Goal: Task Accomplishment & Management: Manage account settings

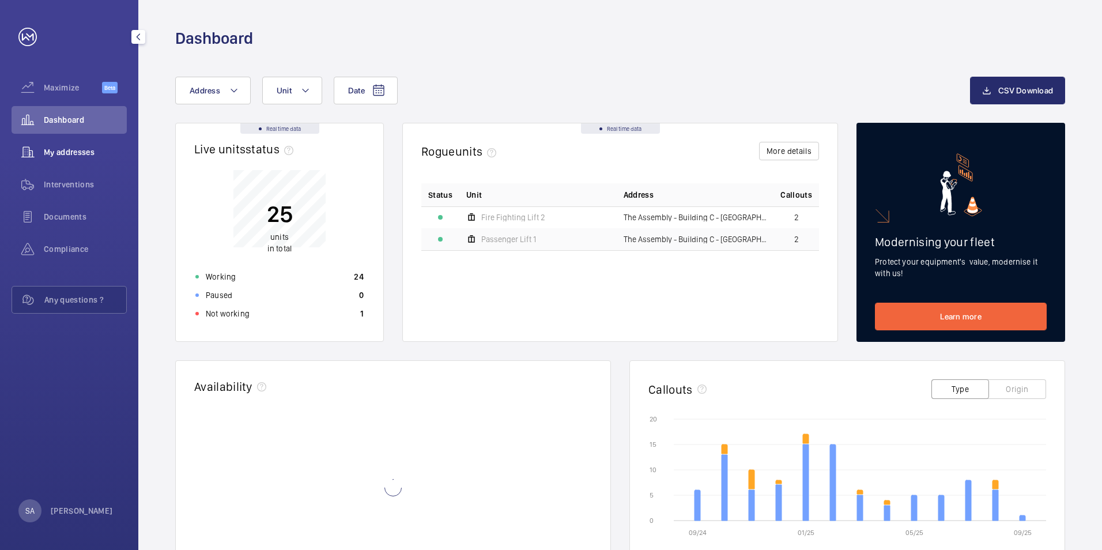
click at [99, 158] on div "My addresses" at bounding box center [69, 152] width 115 height 28
click at [77, 154] on span "My addresses" at bounding box center [85, 152] width 83 height 12
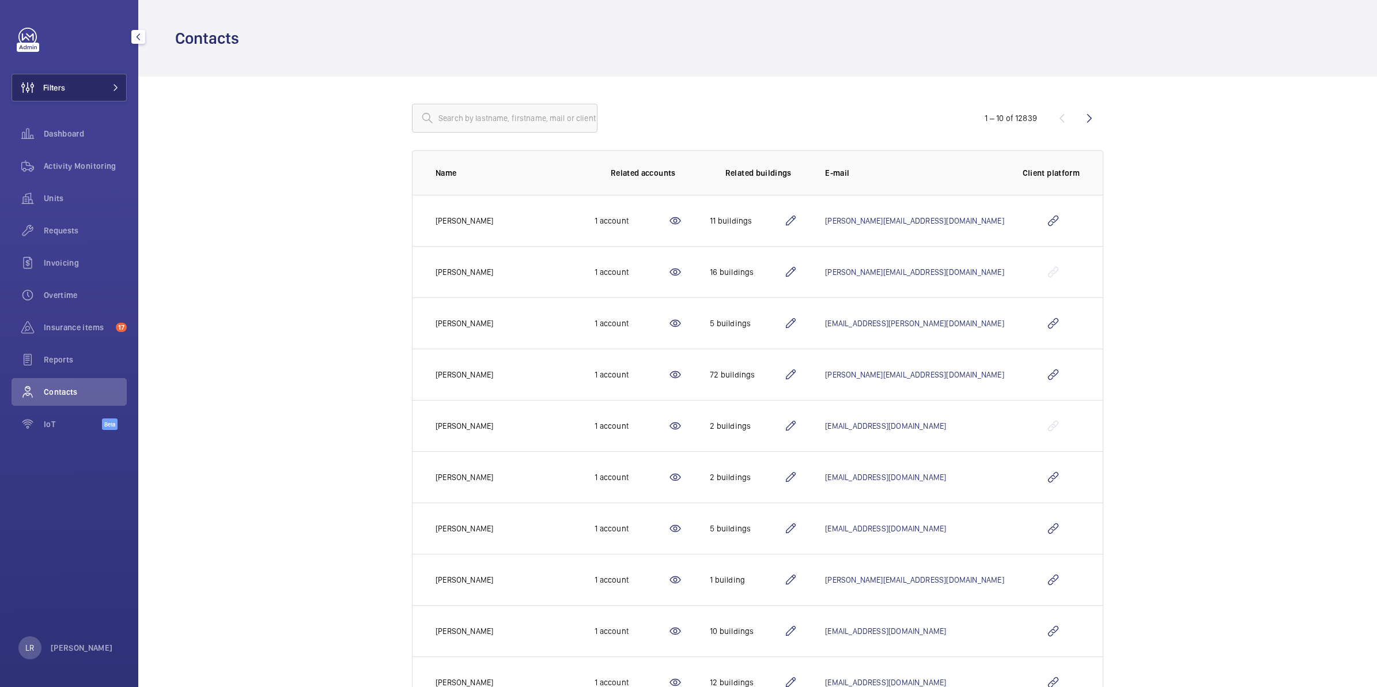
click at [107, 88] on span at bounding box center [112, 87] width 14 height 7
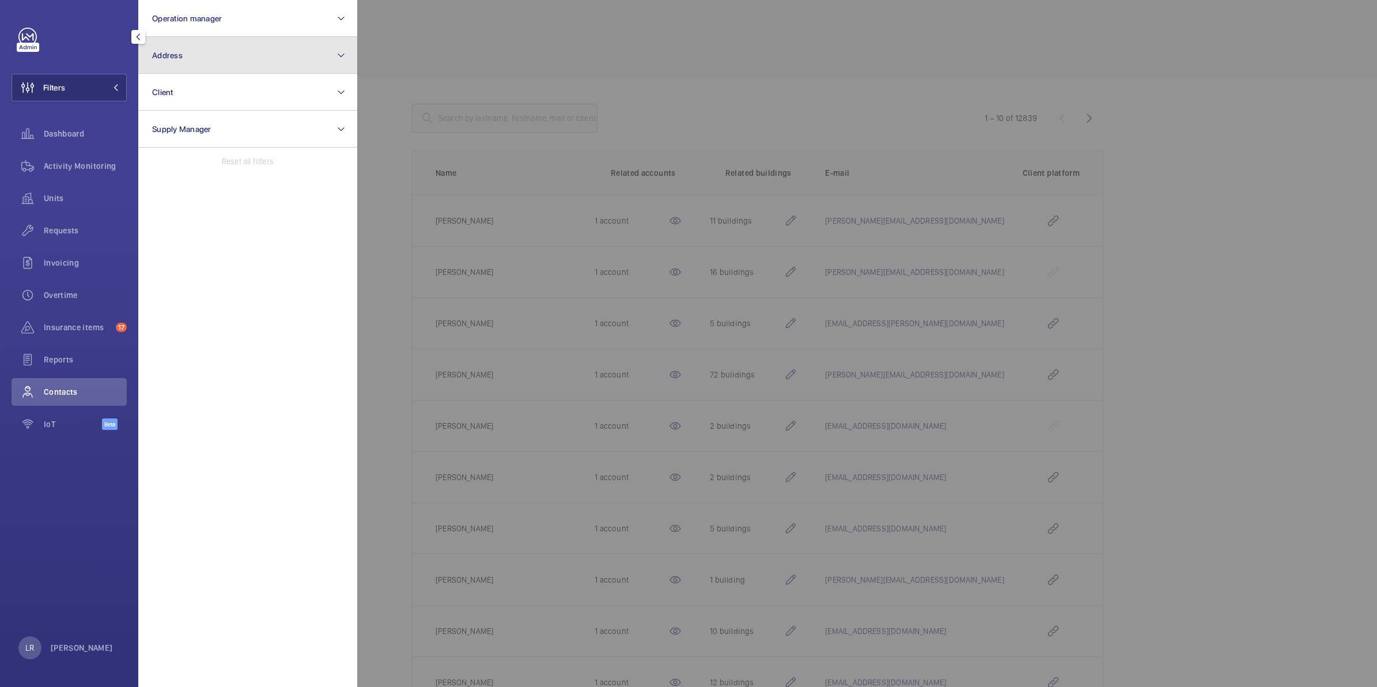
click at [199, 56] on button "Address" at bounding box center [247, 55] width 219 height 37
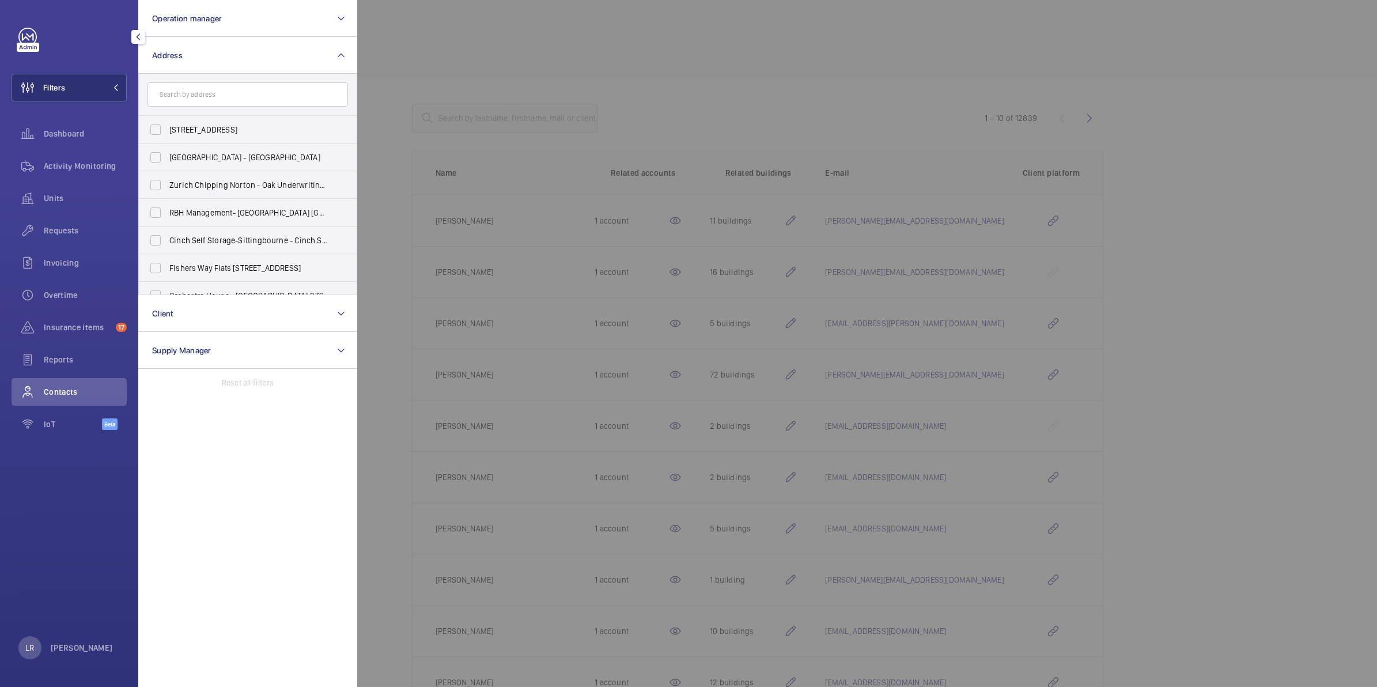
click at [213, 87] on input "text" at bounding box center [248, 94] width 201 height 24
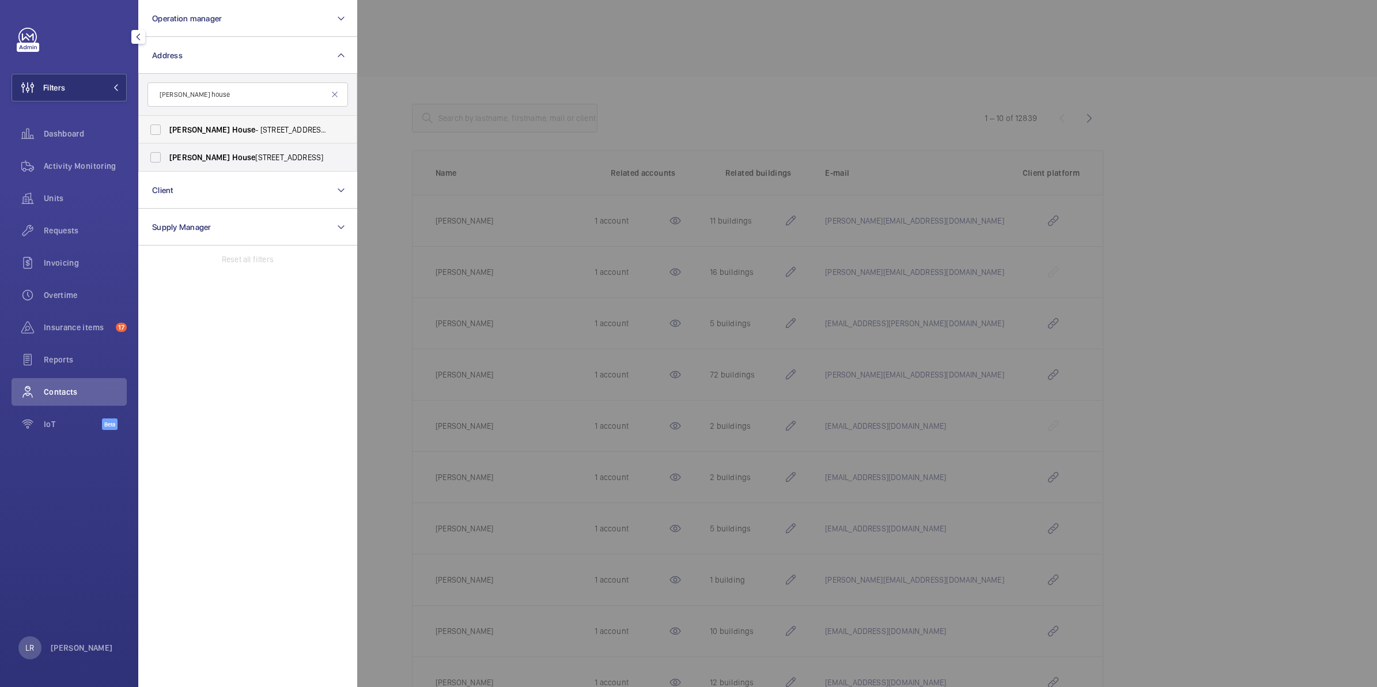
type input "Brent house"
click at [170, 126] on span "Brent" at bounding box center [199, 129] width 61 height 9
click at [167, 126] on input "Brent House - 349 High Rd, WEMBLEY HA9 6EJ" at bounding box center [155, 129] width 23 height 23
checkbox input "true"
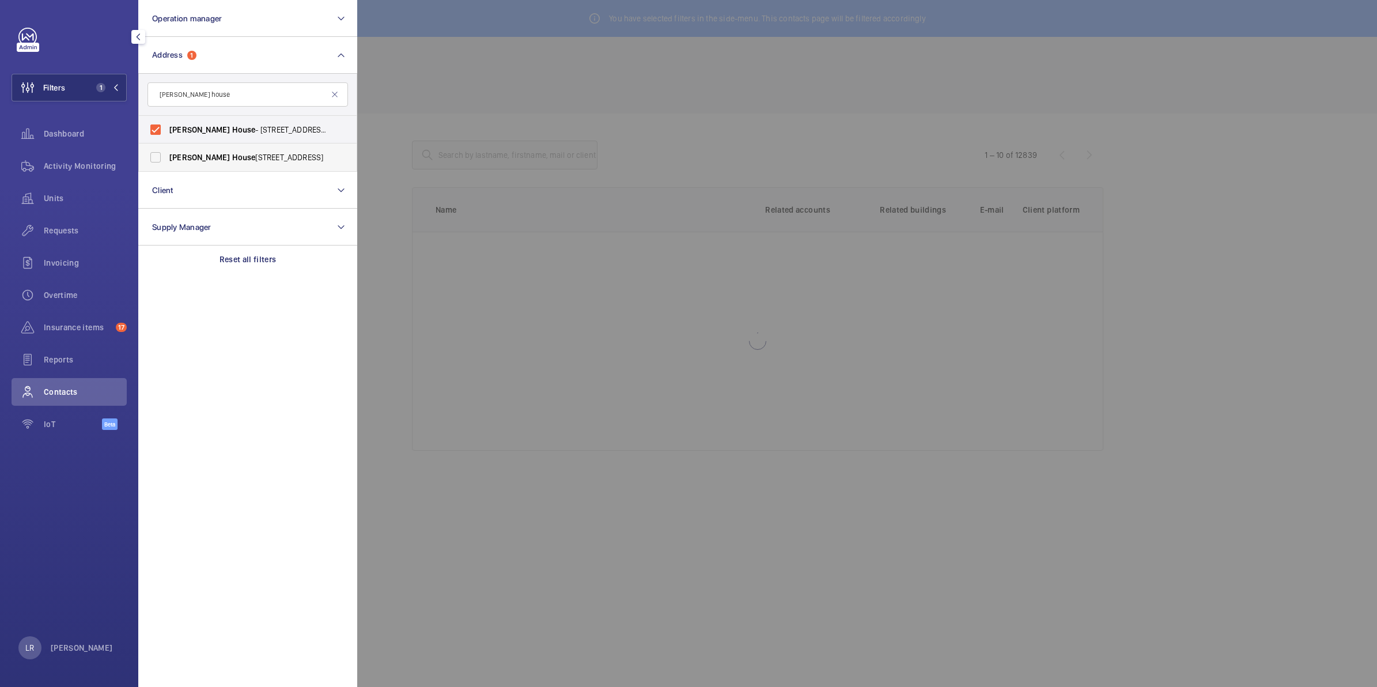
click at [167, 153] on label "Brent House , 349 High Road, Wembley, London, HA9 6ET - High Road, WEMBLEY HA9" at bounding box center [239, 158] width 201 height 28
click at [167, 153] on input "Brent House , 349 High Road, Wembley, London, HA9 6ET - High Road, WEMBLEY HA9" at bounding box center [155, 157] width 23 height 23
checkbox input "true"
click at [468, 120] on div at bounding box center [1045, 343] width 1377 height 687
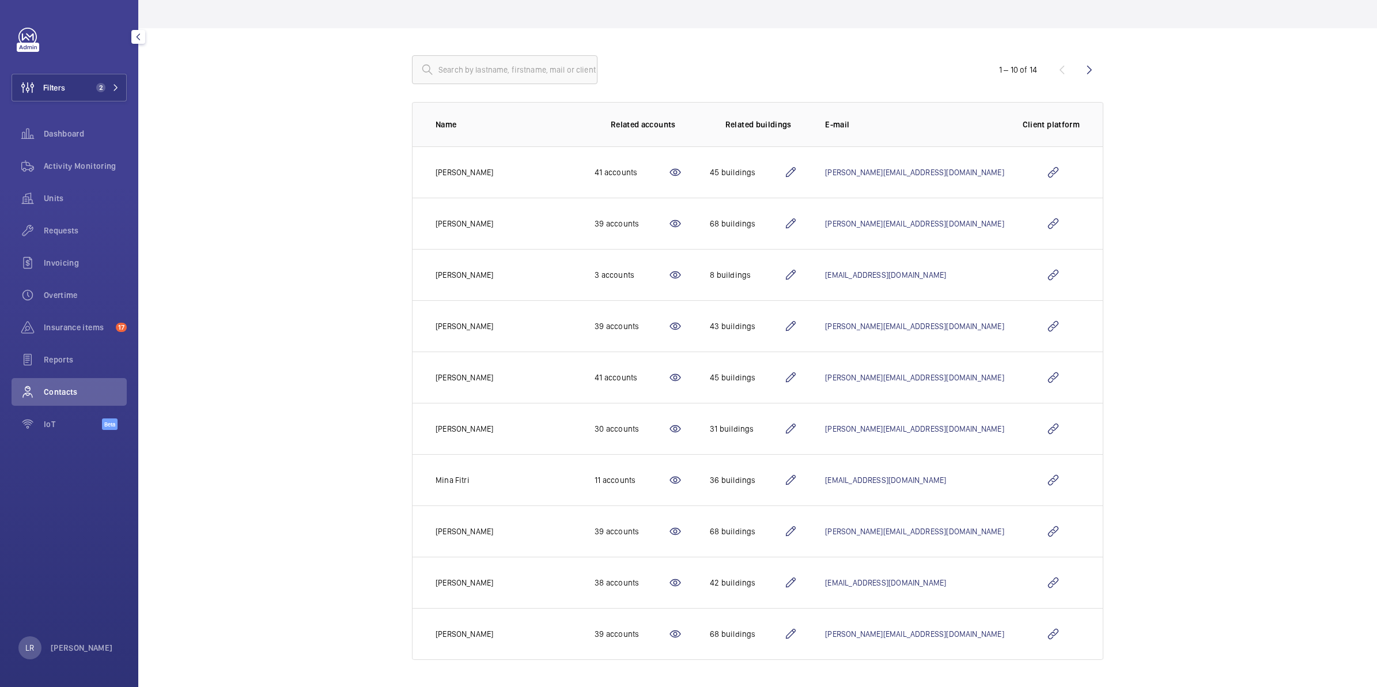
scroll to position [87, 0]
click at [1047, 278] on wm-front-icon-button at bounding box center [1054, 275] width 28 height 28
click at [1045, 266] on wm-front-icon-button at bounding box center [1054, 275] width 28 height 28
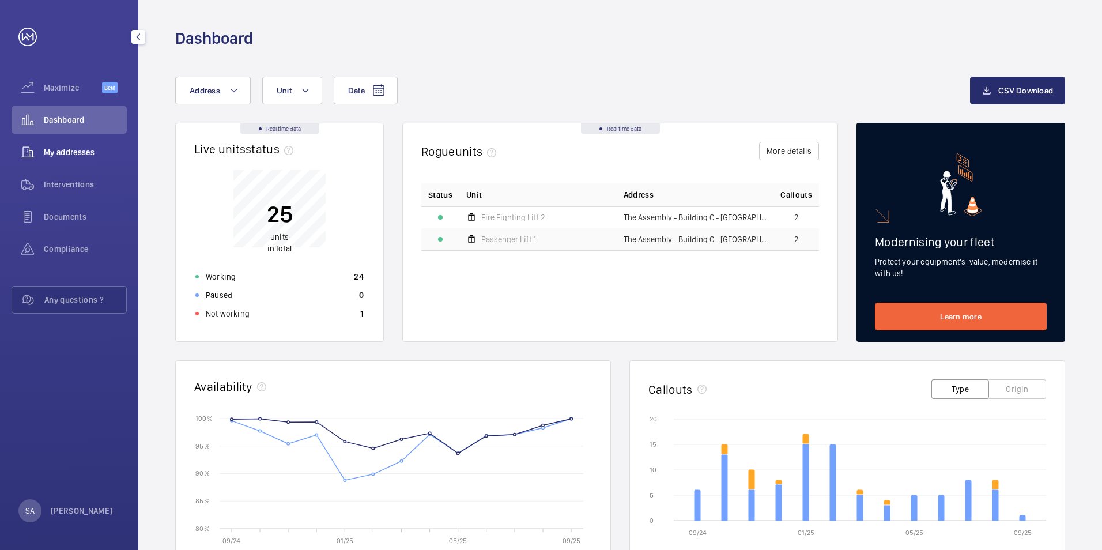
click at [76, 148] on span "My addresses" at bounding box center [85, 152] width 83 height 12
click at [100, 153] on span "My addresses" at bounding box center [85, 152] width 83 height 12
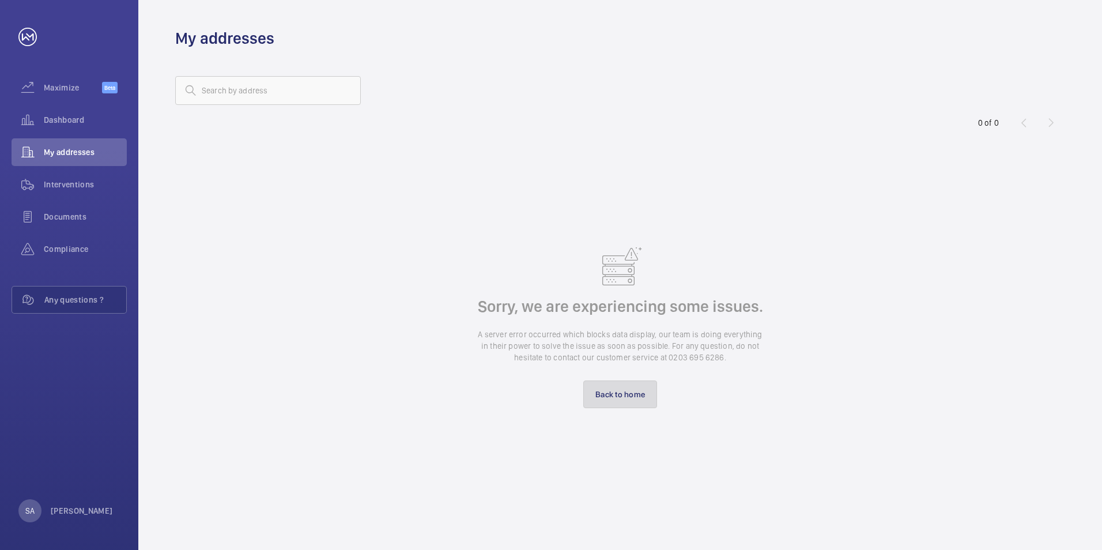
click at [597, 386] on link "Back to home" at bounding box center [620, 394] width 74 height 28
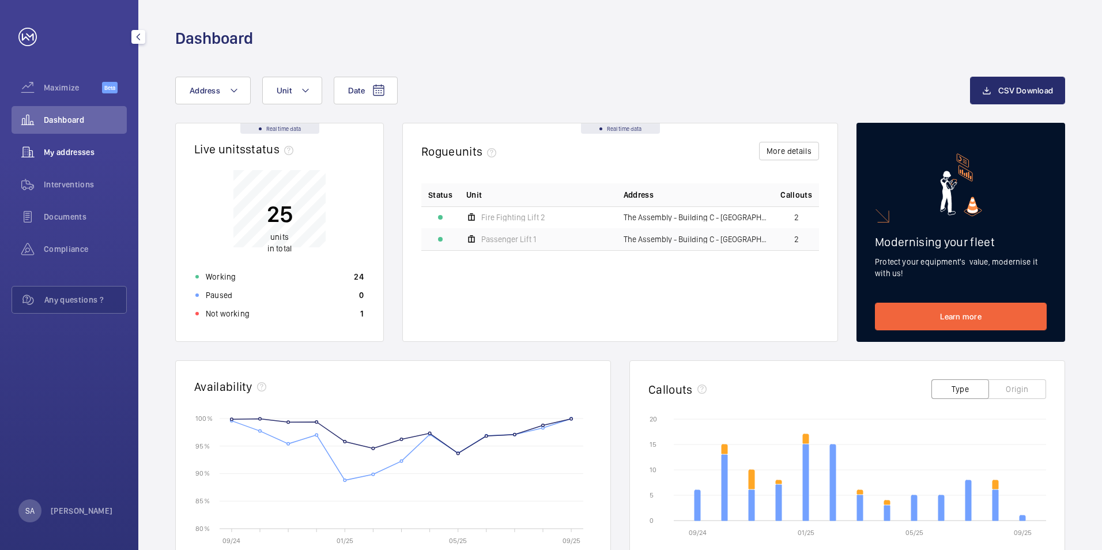
click at [70, 150] on span "My addresses" at bounding box center [85, 152] width 83 height 12
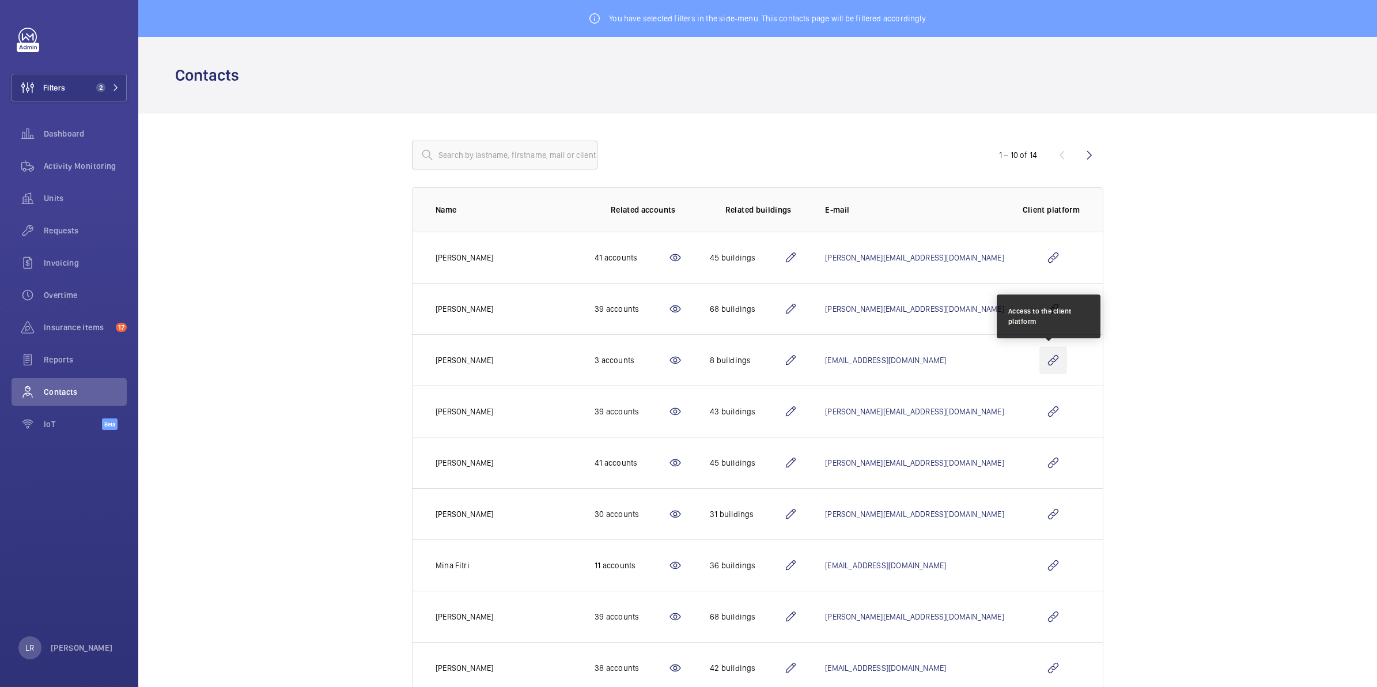
click at [1045, 359] on wm-front-icon-button at bounding box center [1054, 360] width 28 height 28
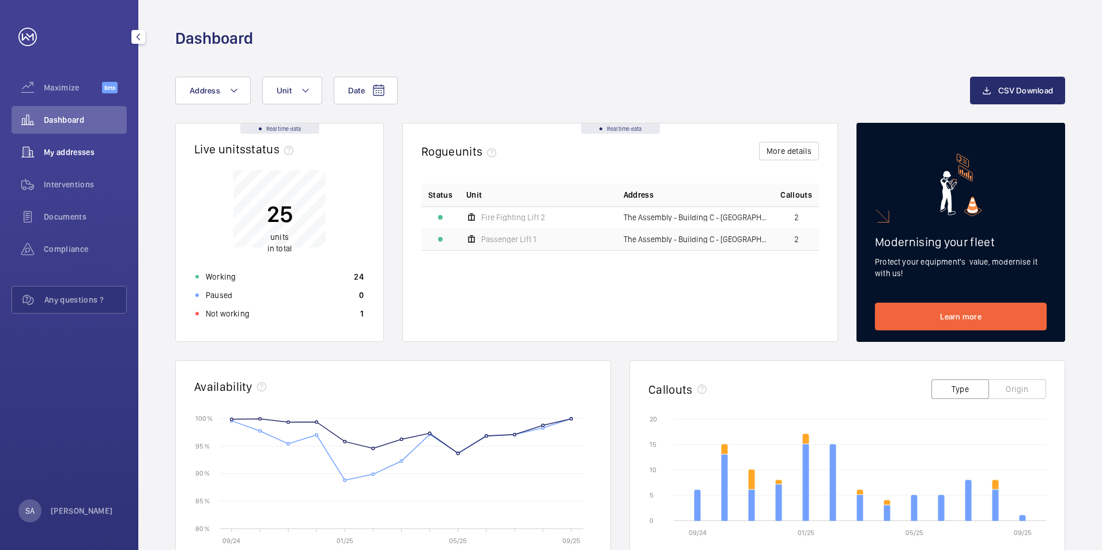
click at [67, 149] on span "My addresses" at bounding box center [85, 152] width 83 height 12
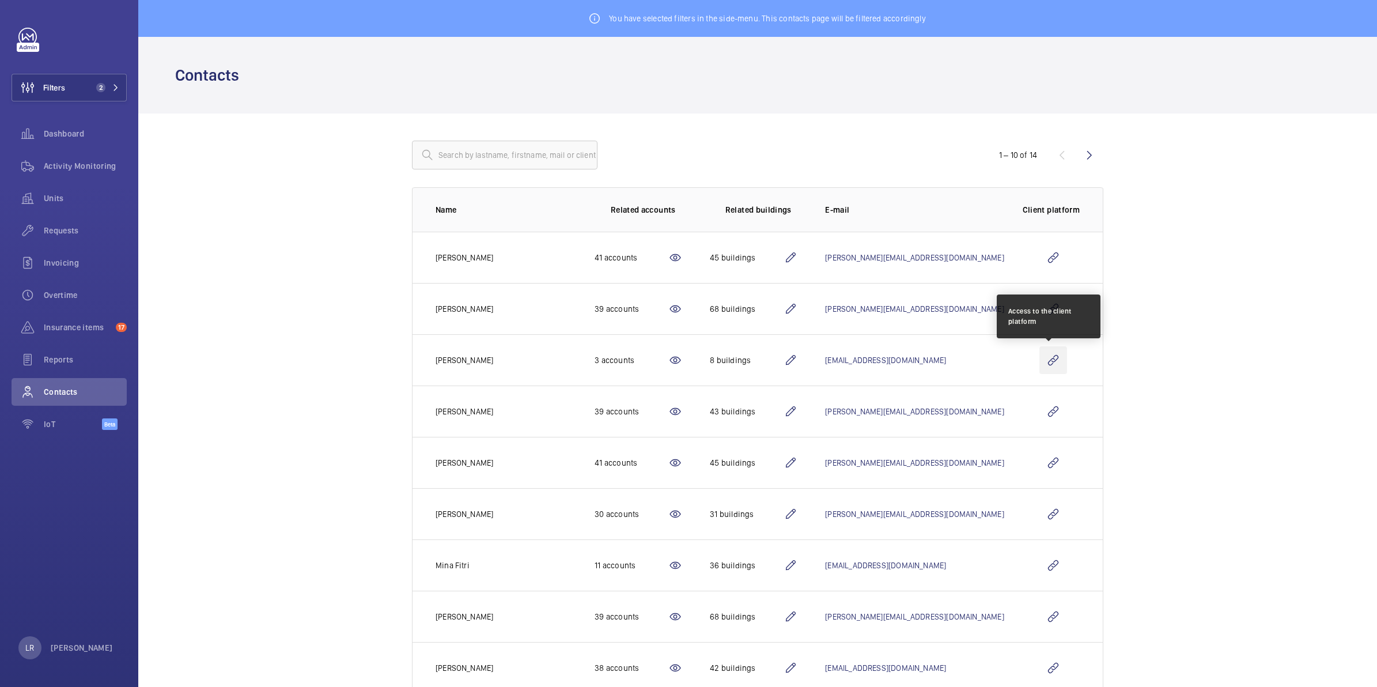
click at [1053, 360] on wm-front-icon-button at bounding box center [1054, 360] width 28 height 28
click at [101, 84] on span "2" at bounding box center [100, 87] width 9 height 9
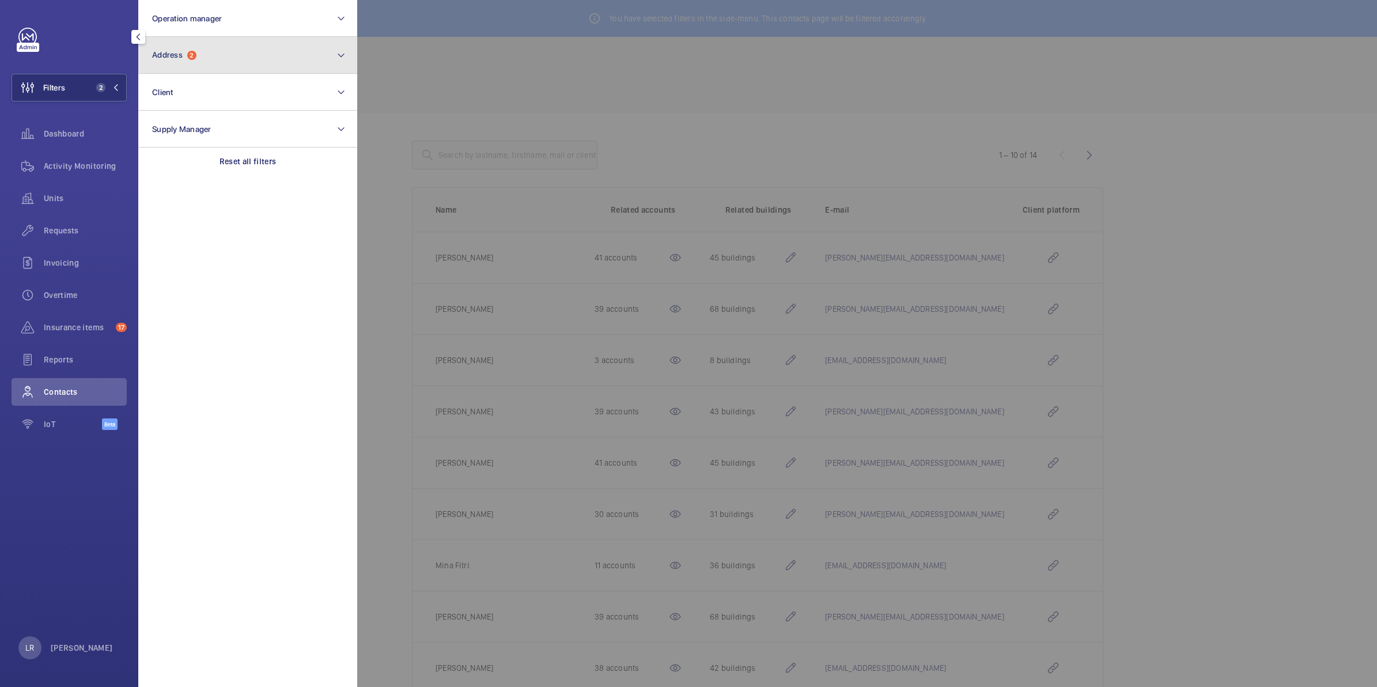
click at [183, 50] on span "Address" at bounding box center [167, 54] width 31 height 9
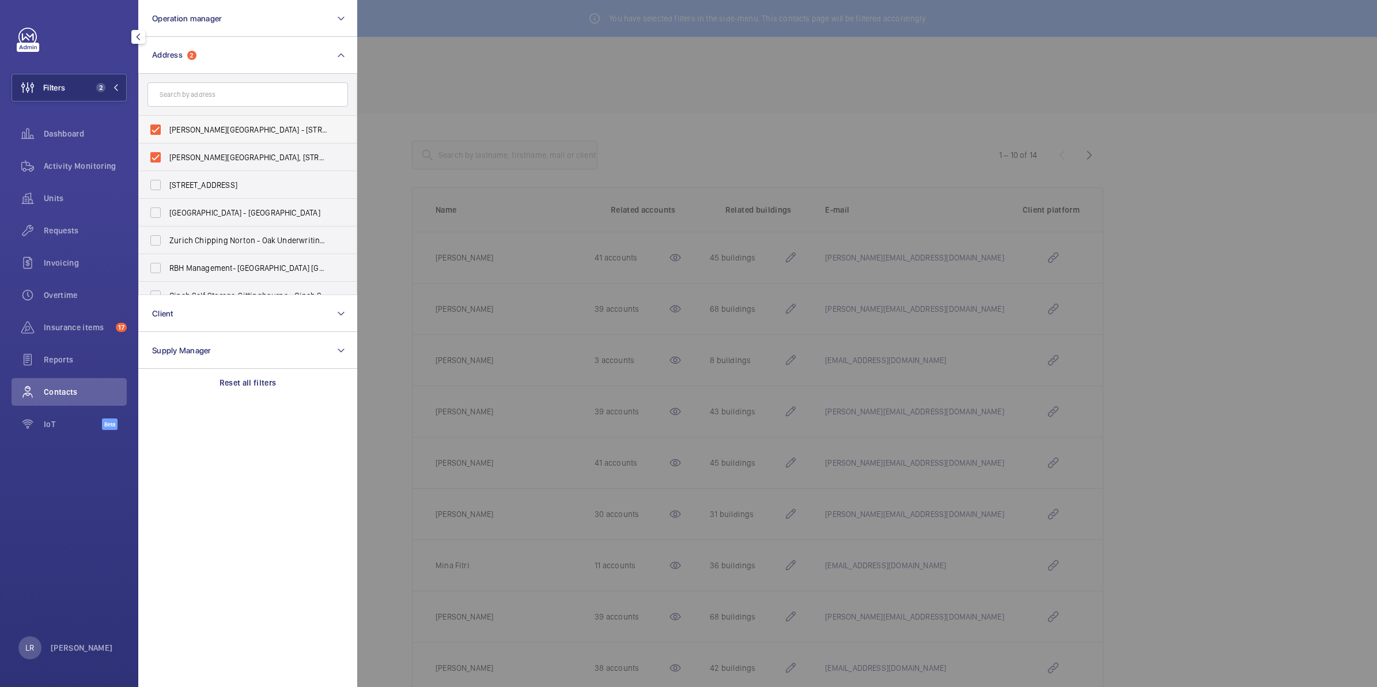
click at [169, 130] on span "Brent House - 349 High Rd, WEMBLEY HA9 6EJ" at bounding box center [248, 130] width 158 height 12
click at [167, 130] on input "Brent House - 349 High Rd, WEMBLEY HA9 6EJ" at bounding box center [155, 129] width 23 height 23
checkbox input "false"
click at [173, 152] on span "Brent House, 349 High Road, Wembley, London, HA9 6ET - High Road, WEMBLEY HA9" at bounding box center [248, 158] width 158 height 12
drag, startPoint x: 173, startPoint y: 151, endPoint x: 171, endPoint y: 157, distance: 6.7
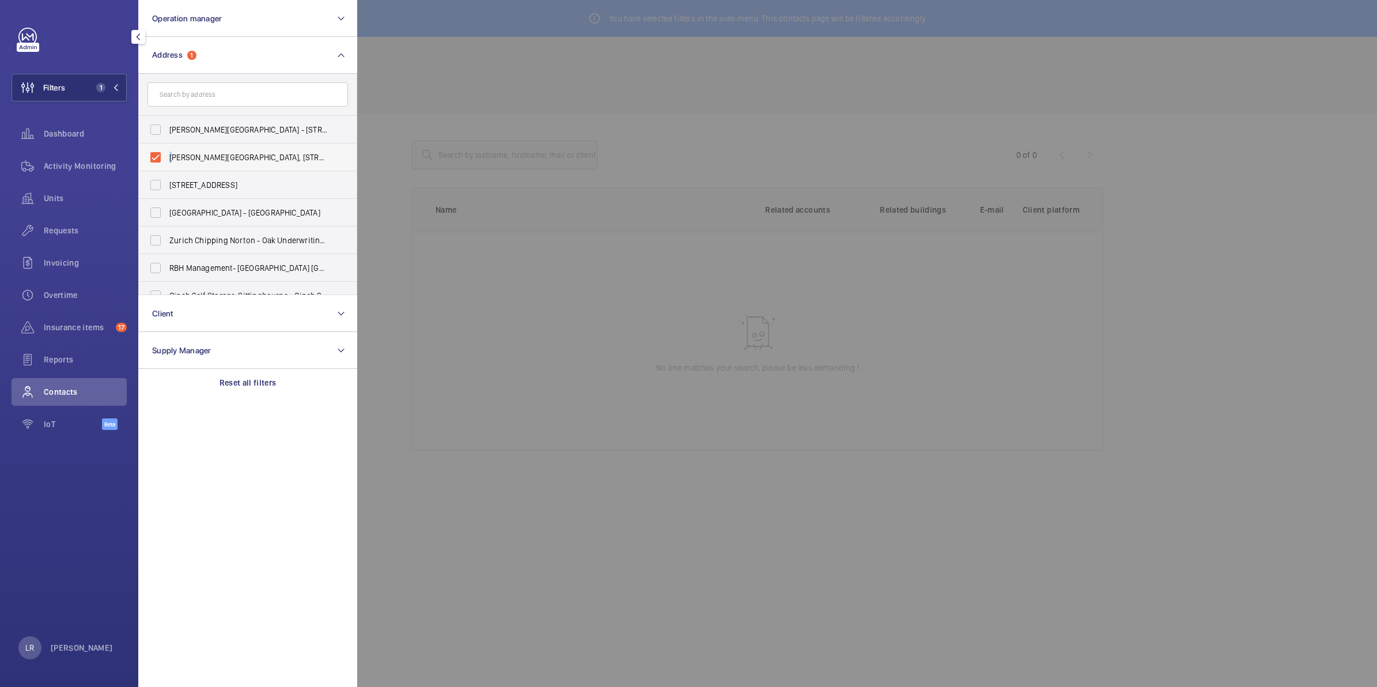
click at [173, 157] on span "Brent House, 349 High Road, Wembley, London, HA9 6ET - High Road, WEMBLEY HA9" at bounding box center [248, 158] width 158 height 12
click at [167, 157] on input "Brent House, 349 High Road, Wembley, London, HA9 6ET - High Road, WEMBLEY HA9" at bounding box center [155, 157] width 23 height 23
checkbox input "false"
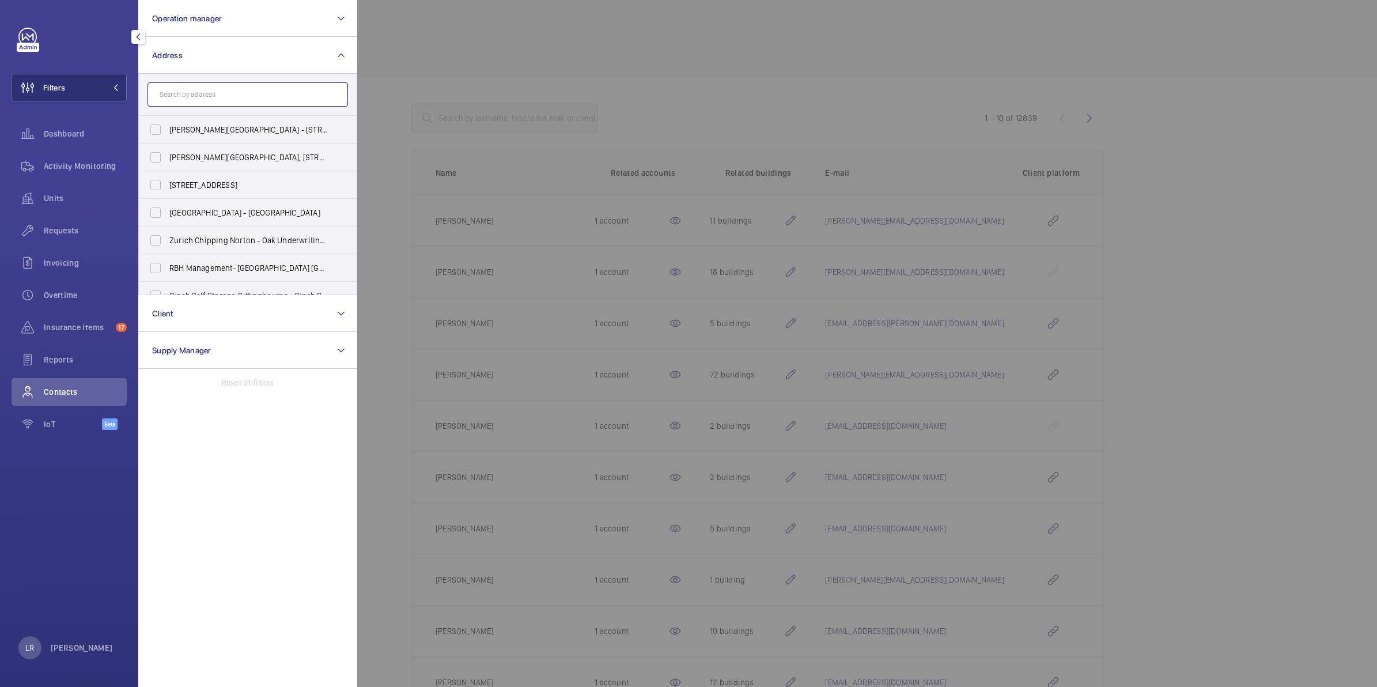
click at [222, 96] on input "text" at bounding box center [248, 94] width 201 height 24
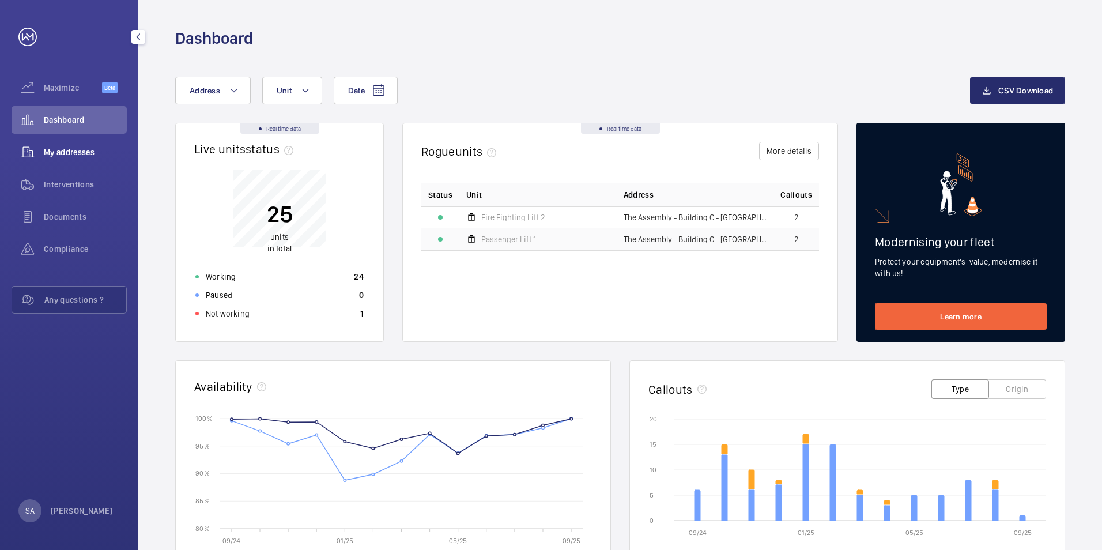
click at [81, 156] on span "My addresses" at bounding box center [85, 152] width 83 height 12
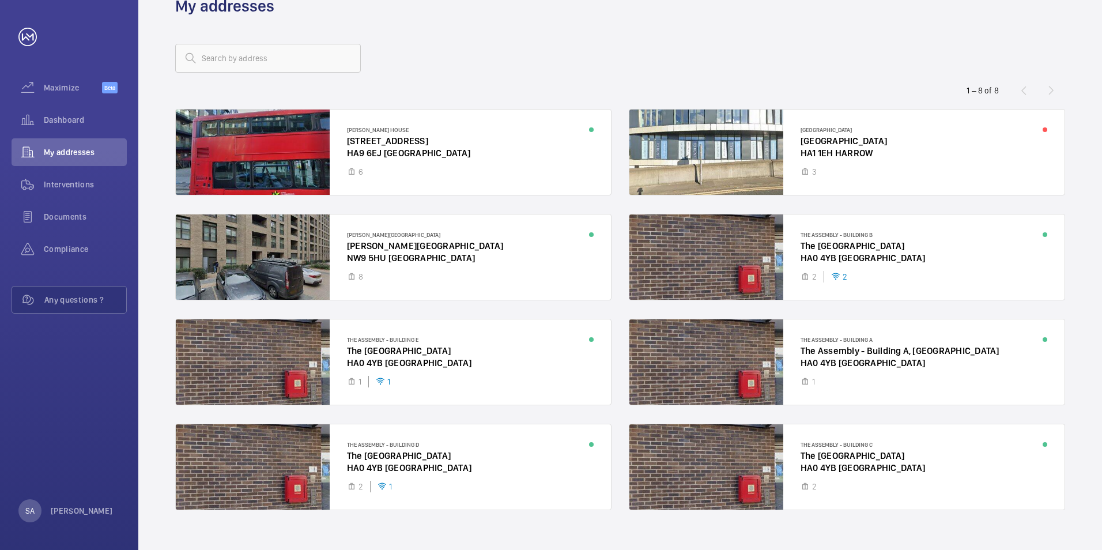
scroll to position [50, 0]
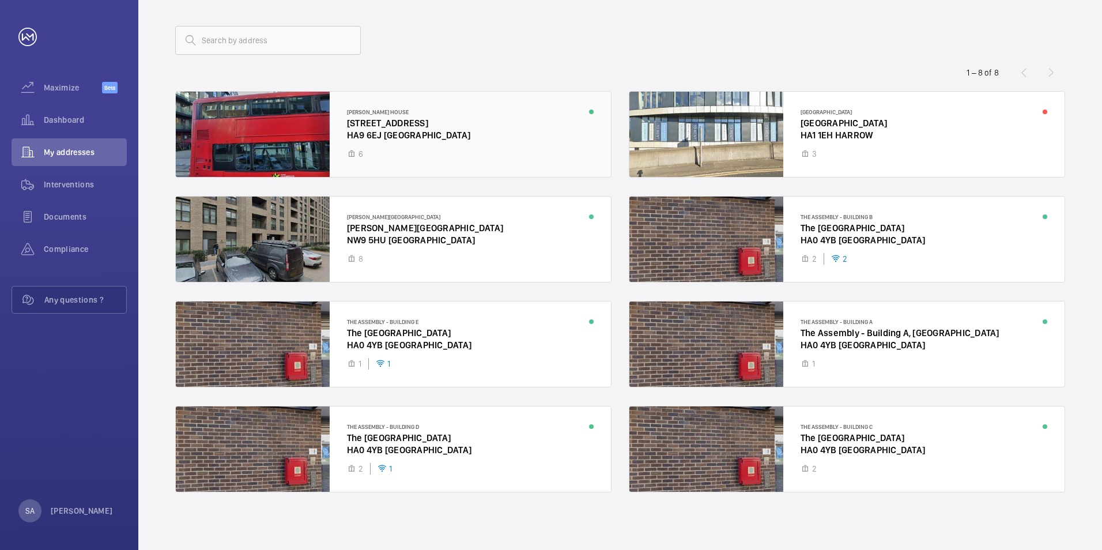
click at [390, 114] on div at bounding box center [393, 134] width 435 height 85
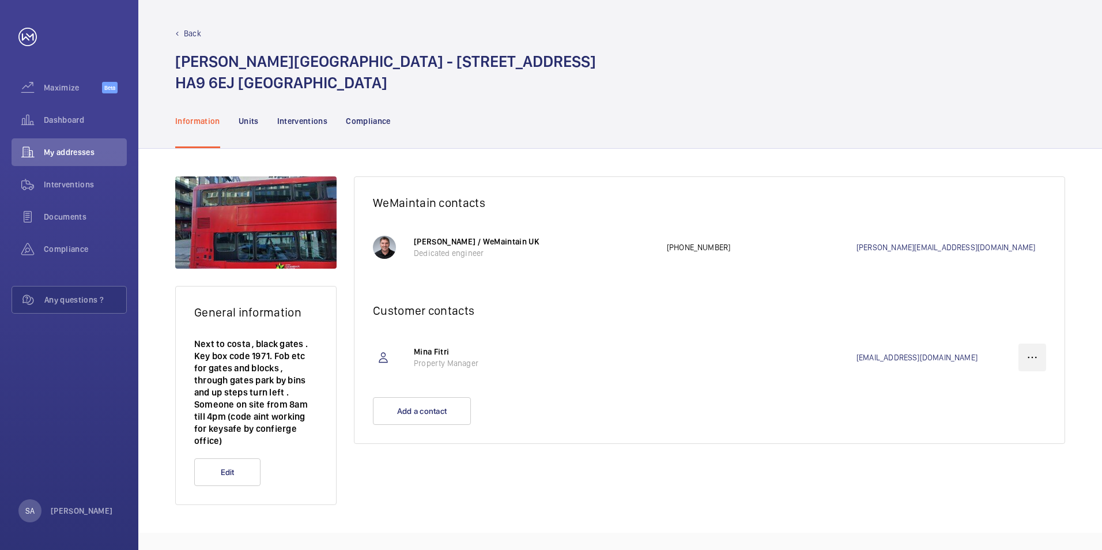
click at [1033, 361] on wm-front-icon-button at bounding box center [1032, 357] width 28 height 28
click at [1016, 421] on div "Delete" at bounding box center [1011, 414] width 68 height 21
click at [996, 410] on p "Delete" at bounding box center [1011, 415] width 45 height 12
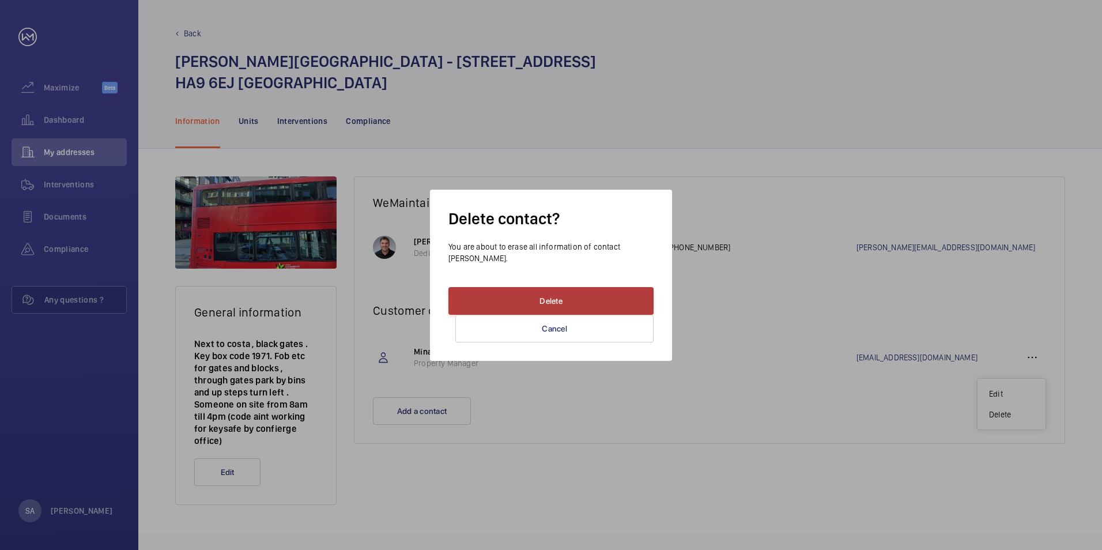
click at [613, 303] on button "Delete" at bounding box center [550, 301] width 205 height 28
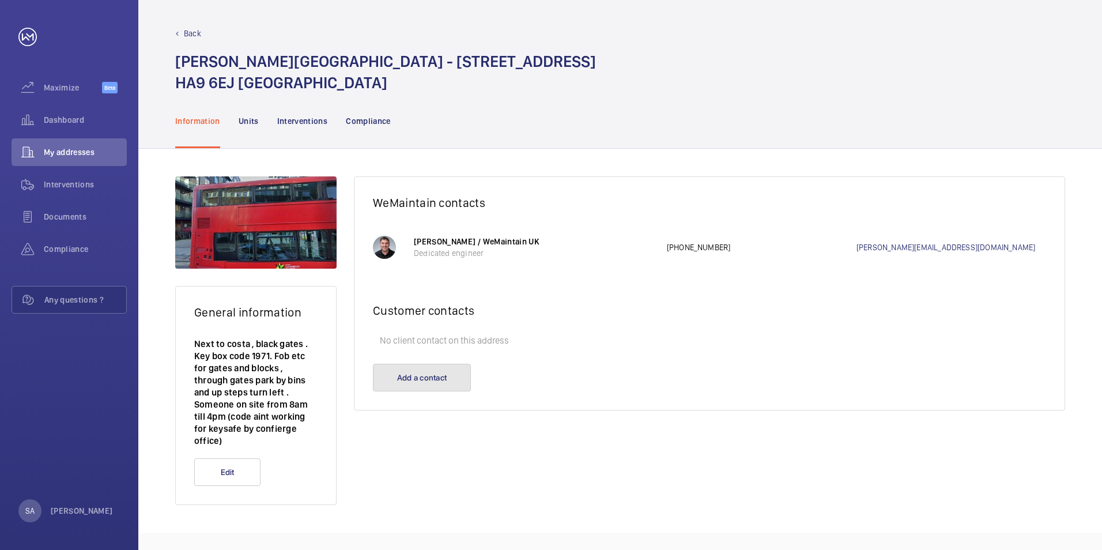
click at [462, 377] on button "Add a contact" at bounding box center [422, 378] width 98 height 28
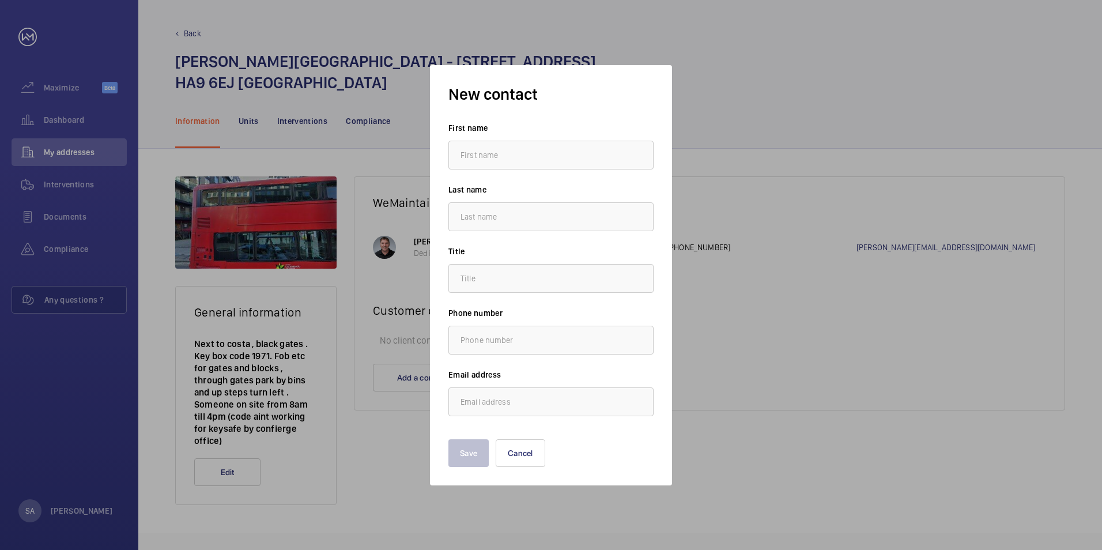
click at [479, 160] on input "text" at bounding box center [550, 155] width 205 height 29
type input "Sumaiya"
type input "Ahmed"
type input "."
type input "s.ahmed@hc-gb.com"
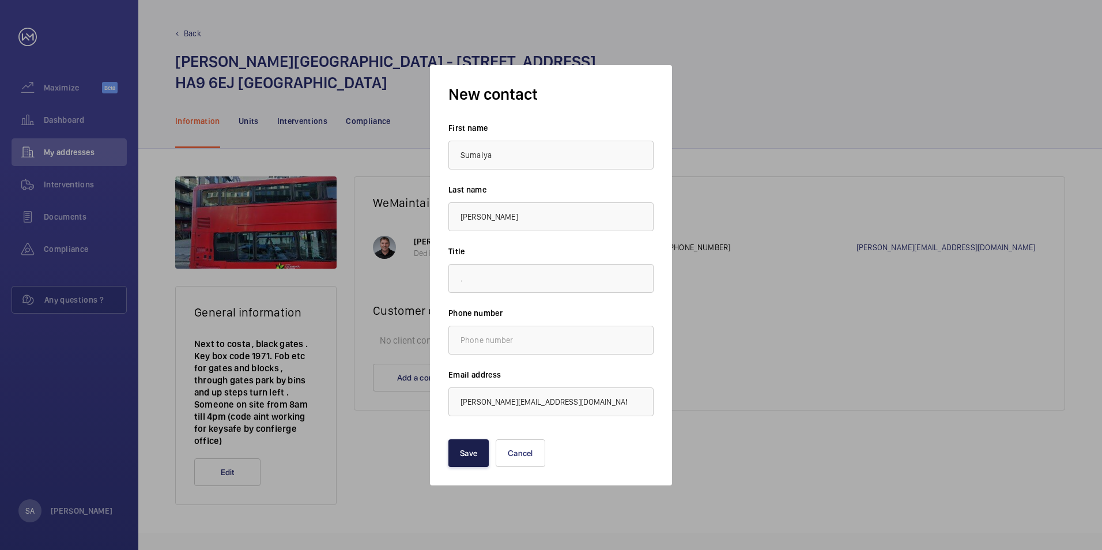
click at [472, 451] on button "Save" at bounding box center [468, 453] width 40 height 28
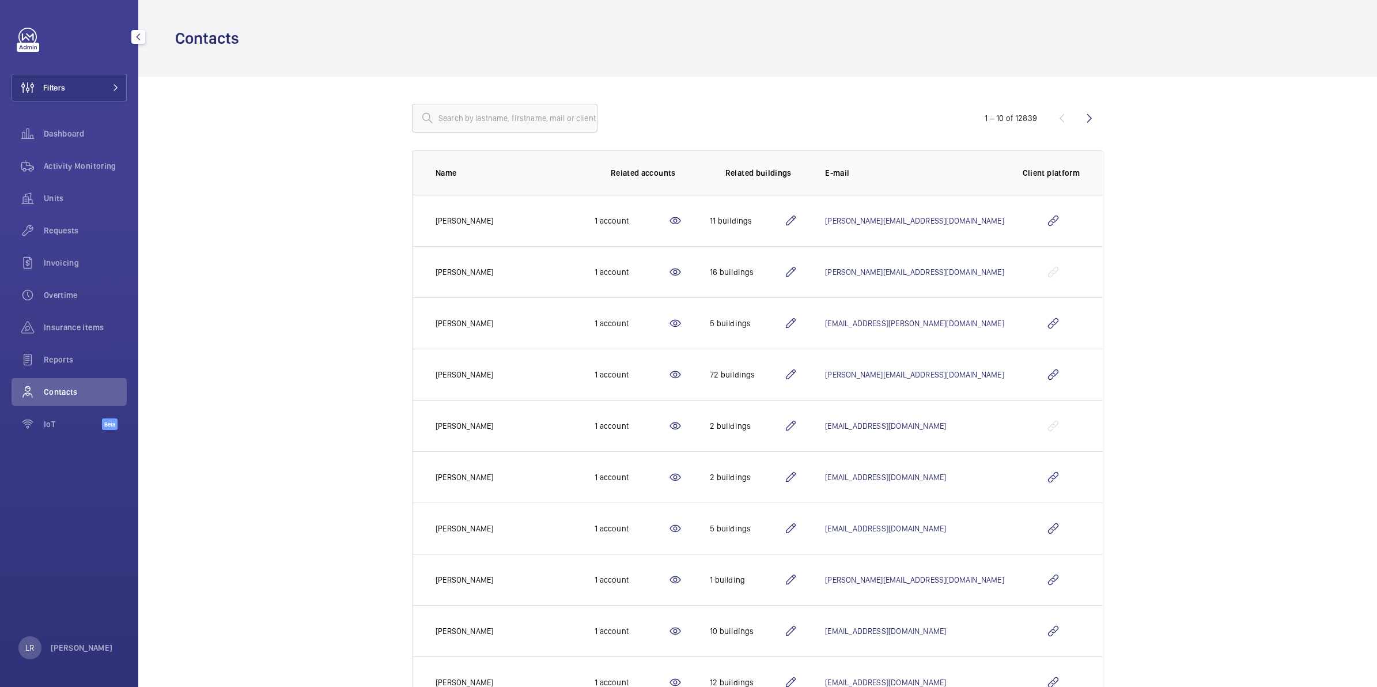
click at [110, 85] on span at bounding box center [112, 87] width 14 height 7
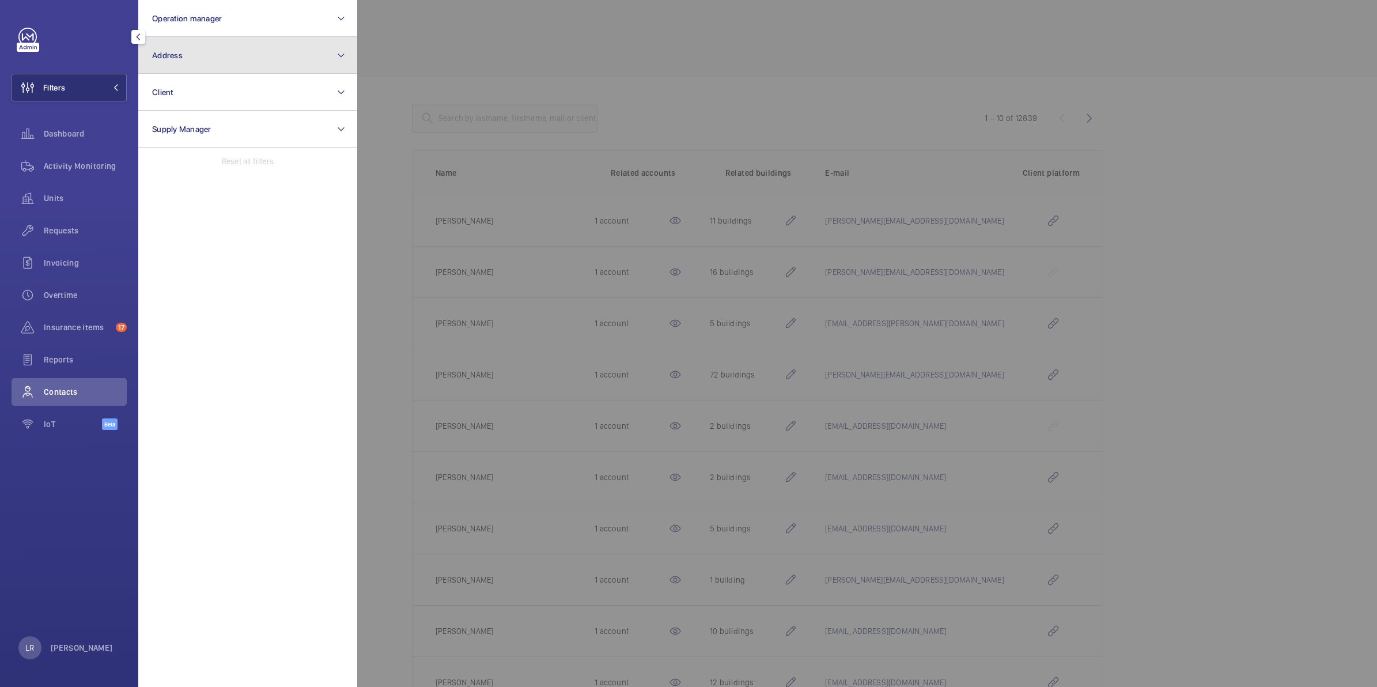
click at [194, 47] on button "Address" at bounding box center [247, 55] width 219 height 37
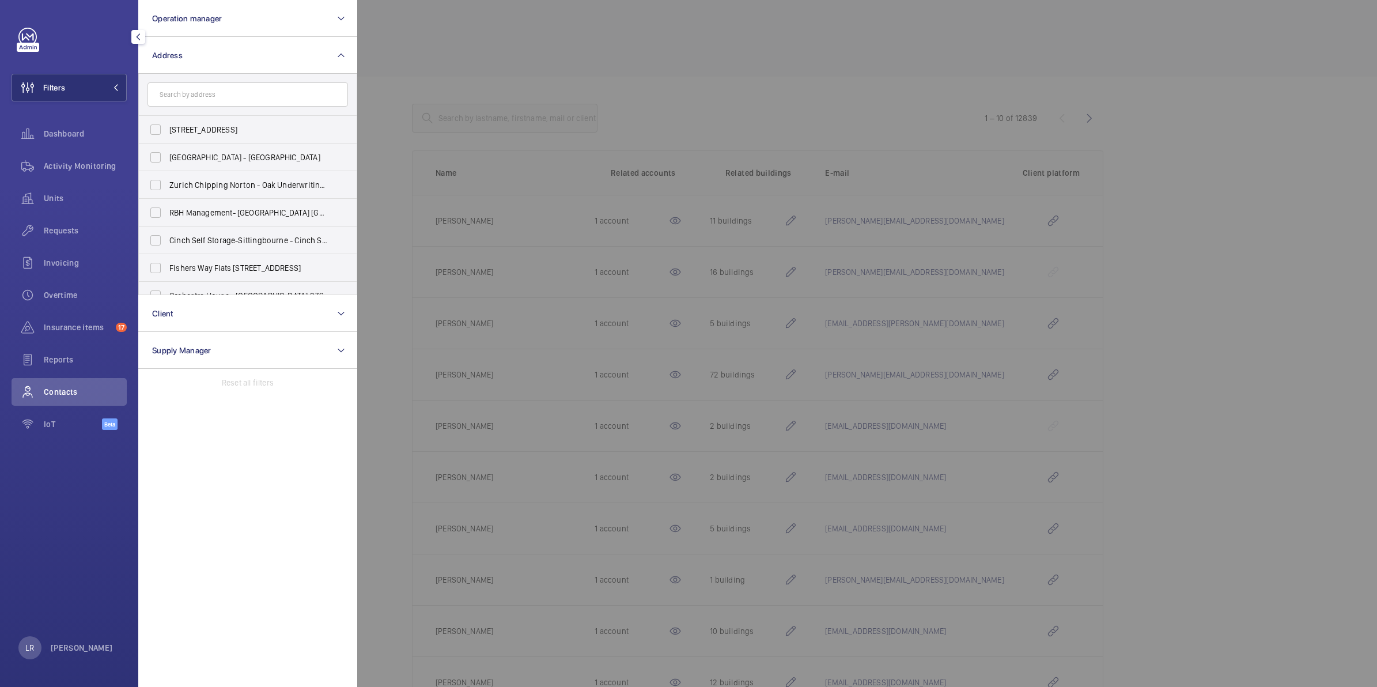
click at [215, 92] on input "text" at bounding box center [248, 94] width 201 height 24
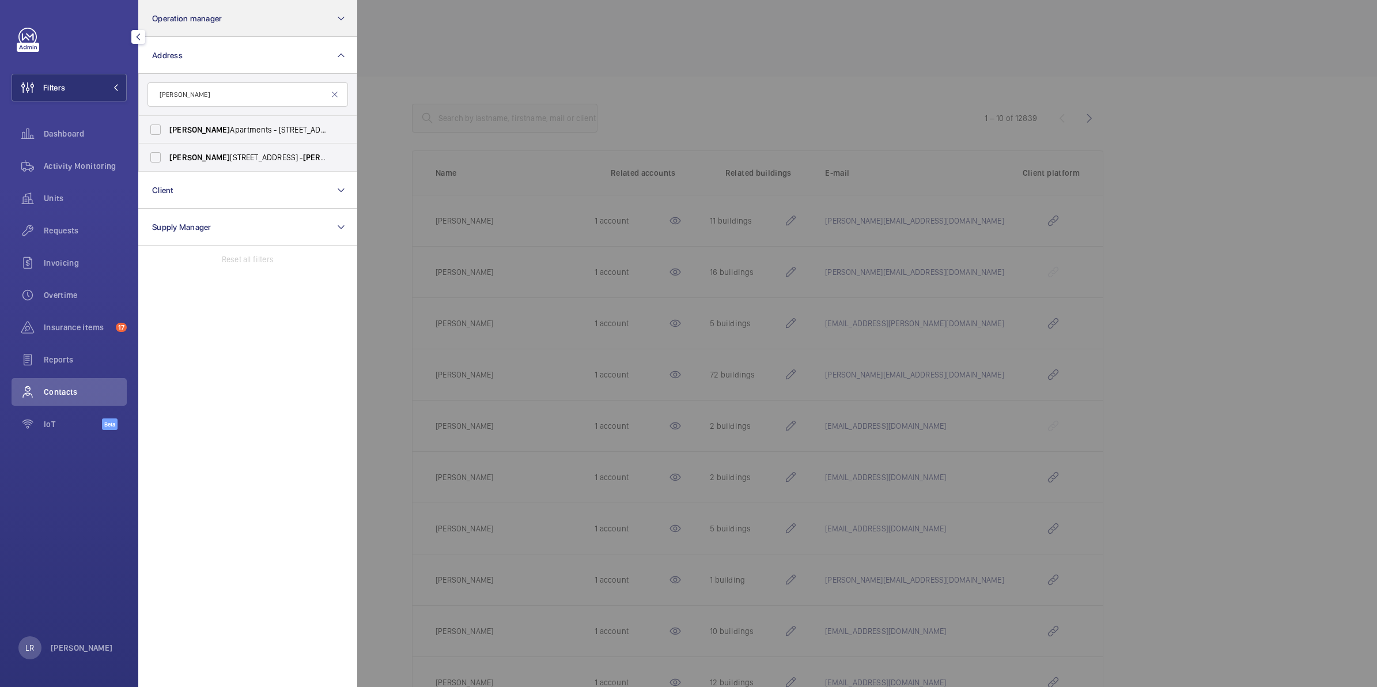
type input "[PERSON_NAME]"
click at [198, 127] on span "[PERSON_NAME]" at bounding box center [199, 129] width 61 height 9
click at [167, 127] on input "[PERSON_NAME] Apartments - [STREET_ADDRESS]" at bounding box center [155, 129] width 23 height 23
checkbox input "true"
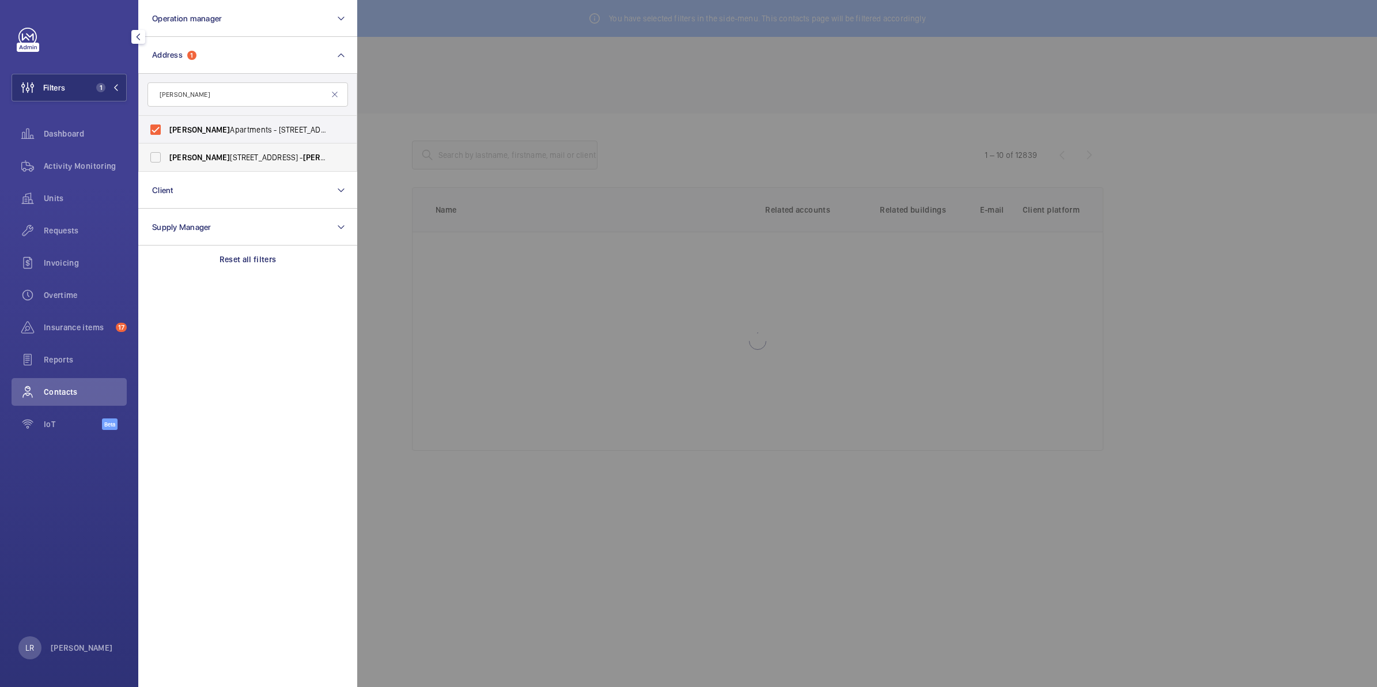
click at [194, 156] on span "[PERSON_NAME]" at bounding box center [199, 157] width 61 height 9
click at [167, 156] on input "[PERSON_NAME][STREET_ADDRESS][PERSON_NAME]" at bounding box center [155, 157] width 23 height 23
checkbox input "true"
drag, startPoint x: 440, startPoint y: 98, endPoint x: 447, endPoint y: 105, distance: 9.8
click at [442, 96] on div at bounding box center [1045, 343] width 1377 height 687
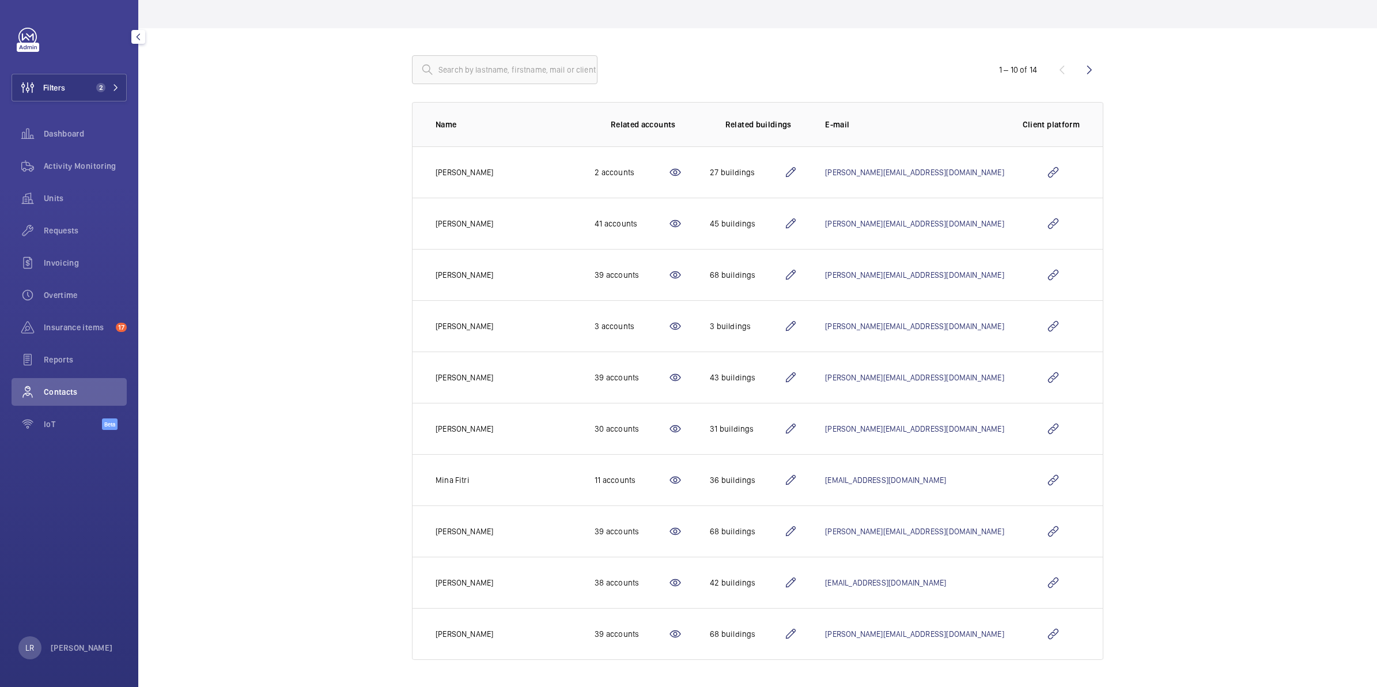
scroll to position [87, 0]
click at [1078, 73] on wm-front-icon-button at bounding box center [1090, 69] width 28 height 28
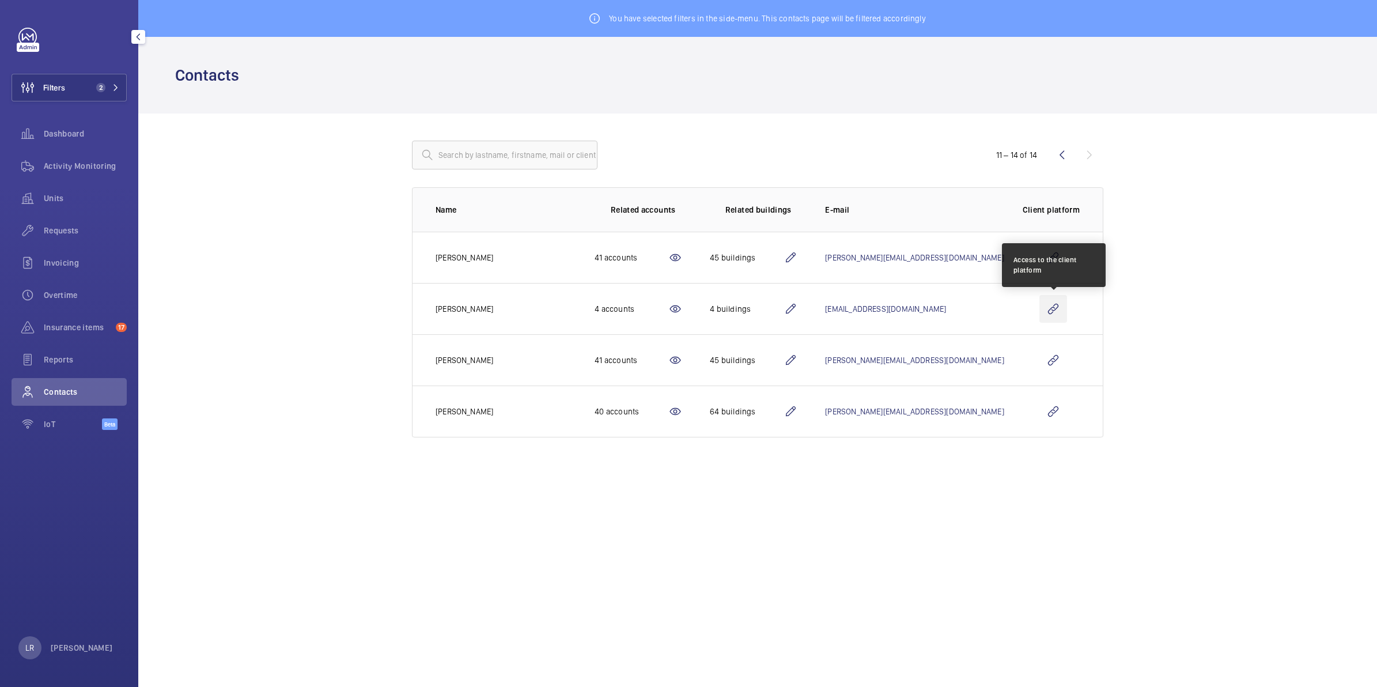
click at [1050, 306] on wm-front-icon-button at bounding box center [1054, 309] width 28 height 28
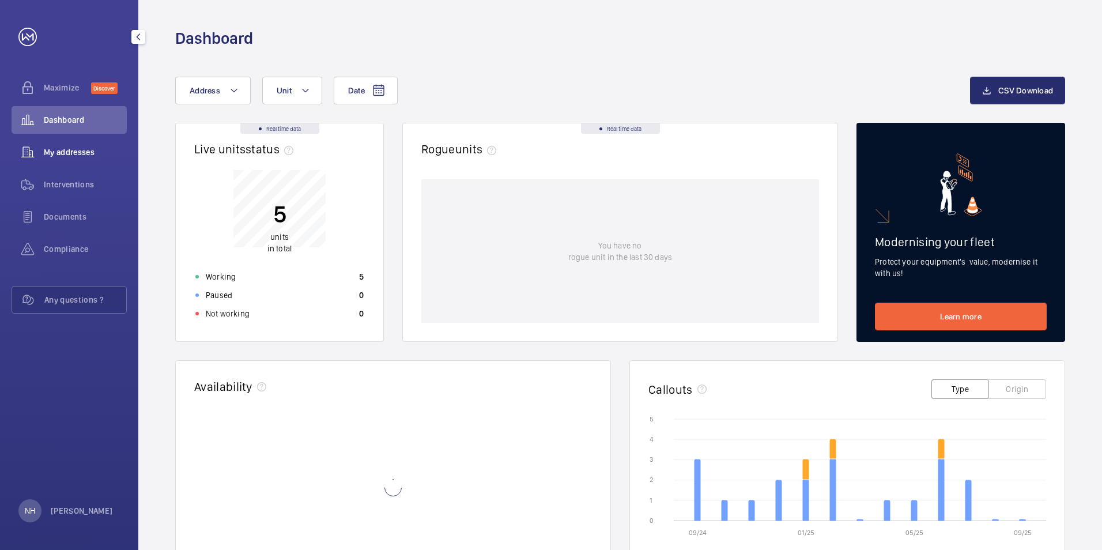
click at [87, 153] on span "My addresses" at bounding box center [85, 152] width 83 height 12
